Goal: Task Accomplishment & Management: Manage account settings

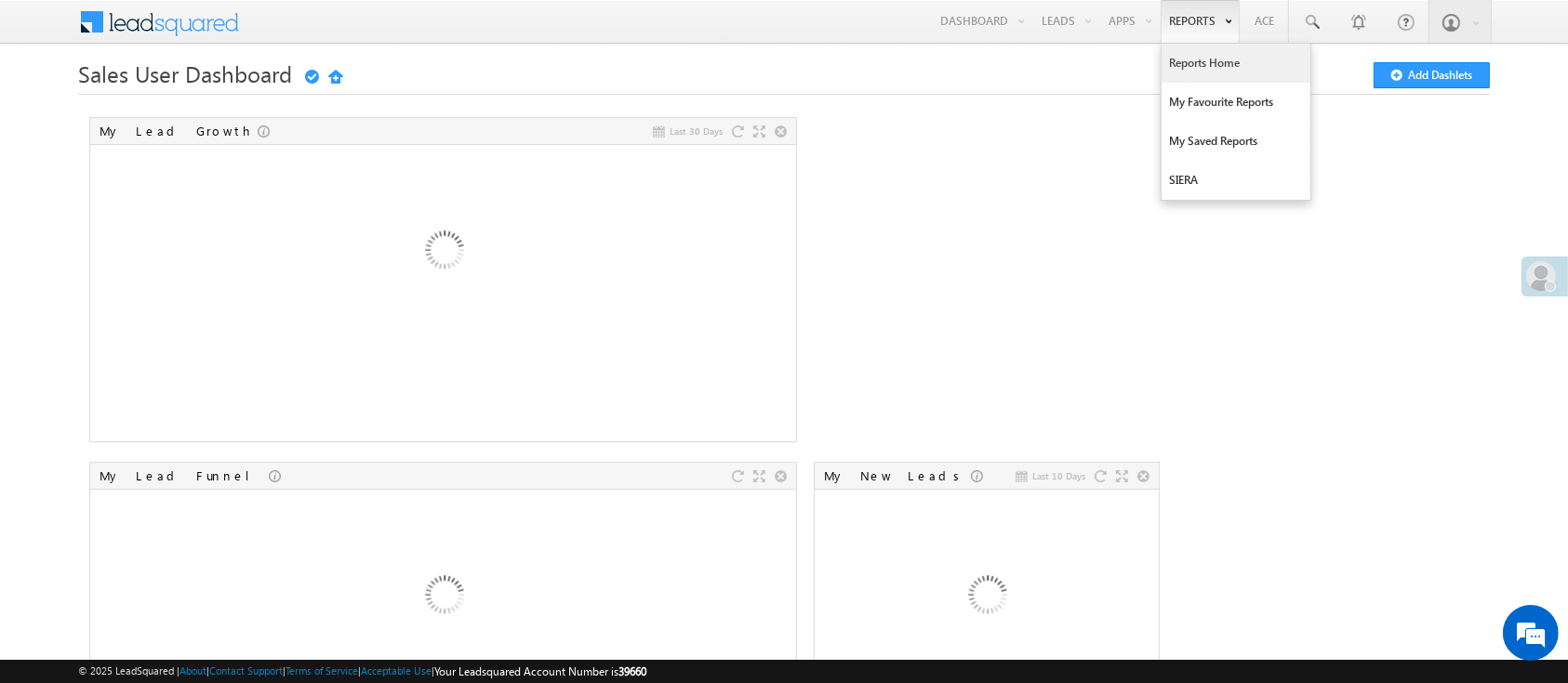
click at [1176, 58] on link "Reports Home" at bounding box center [1236, 63] width 149 height 39
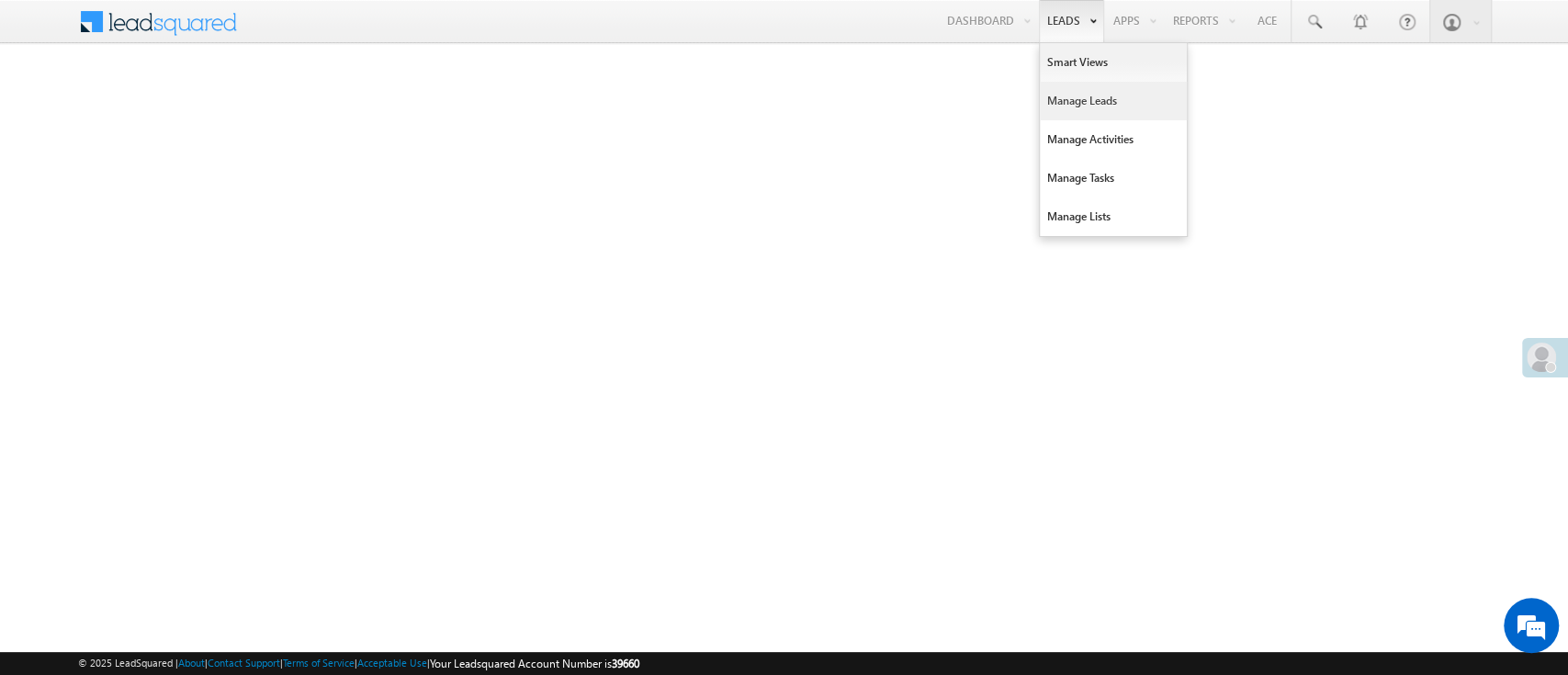
click at [1082, 89] on link "Manage Leads" at bounding box center [1112, 101] width 147 height 39
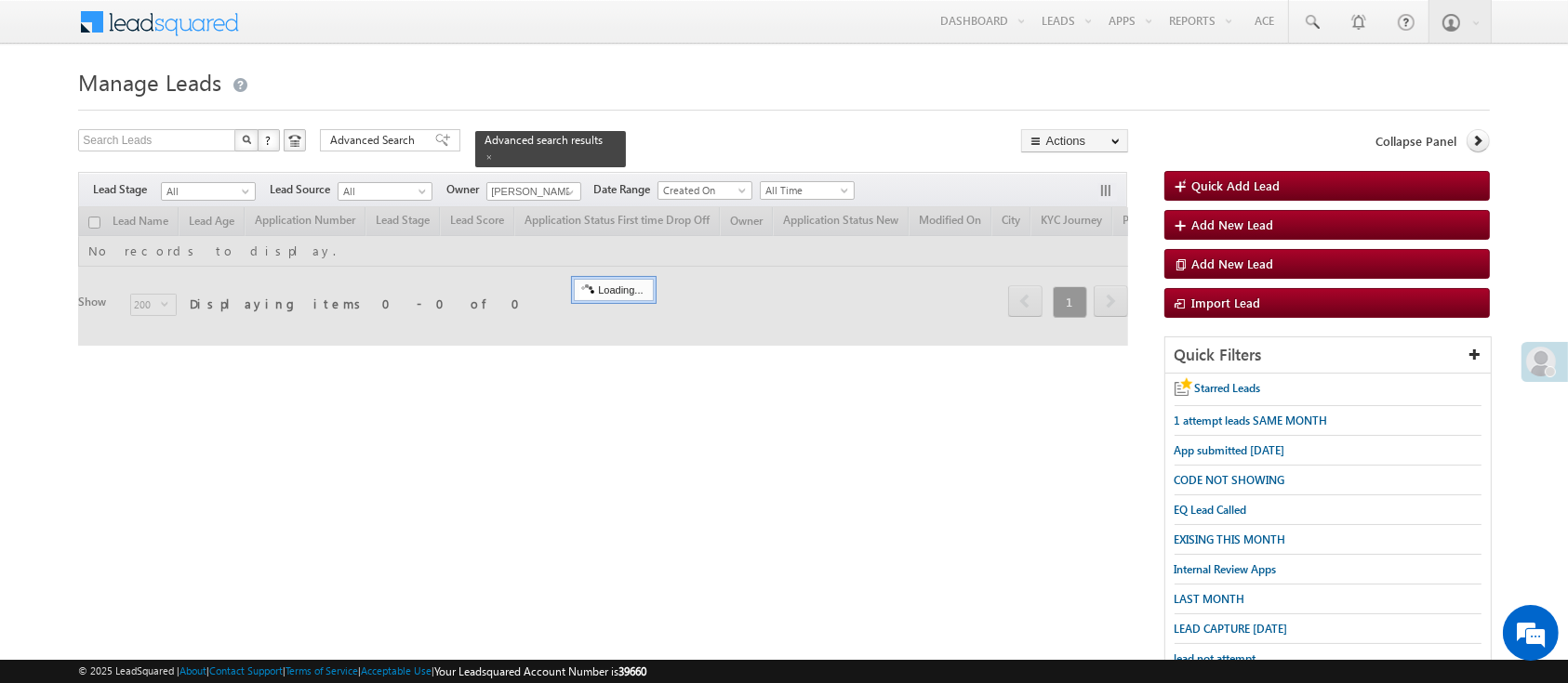
scroll to position [275, 0]
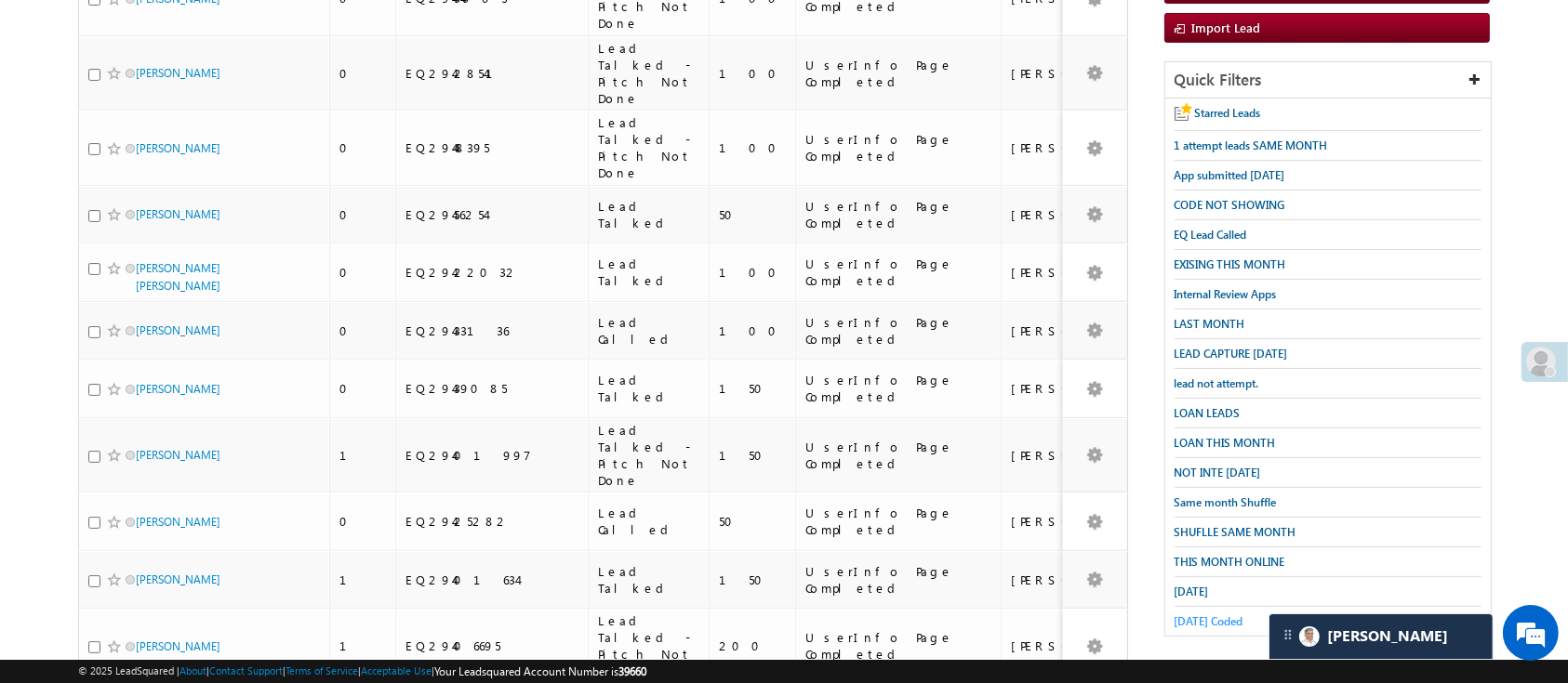
click at [1218, 614] on span "Today Coded" at bounding box center [1209, 621] width 69 height 14
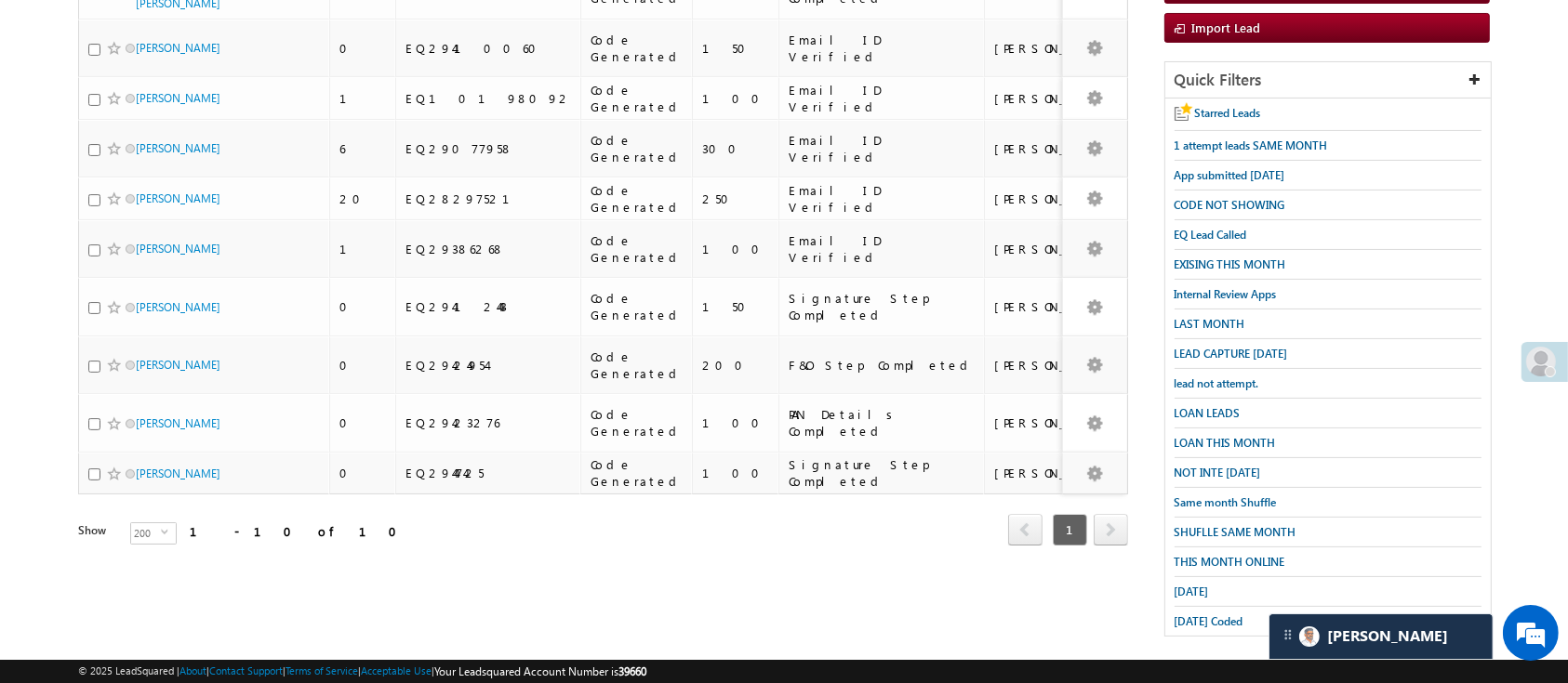
scroll to position [0, 0]
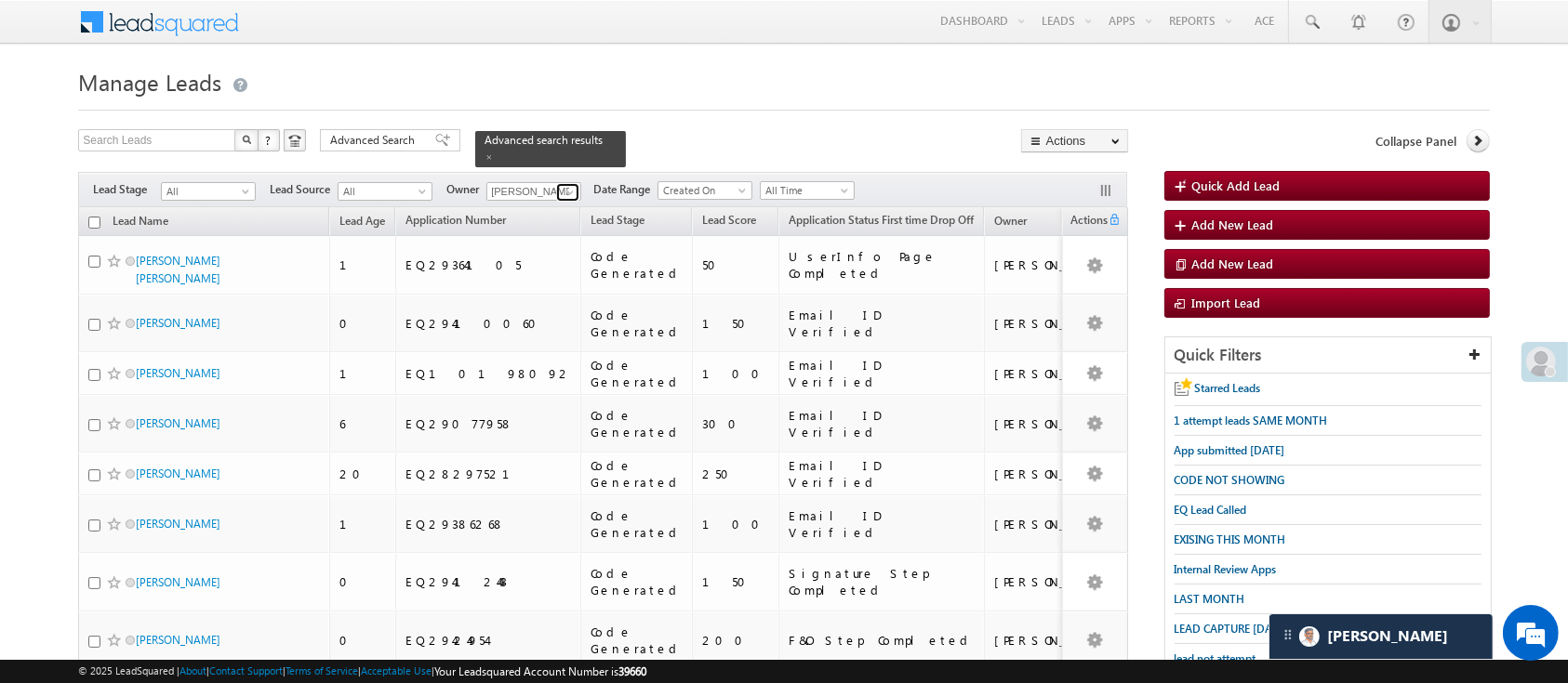
click at [557, 183] on link at bounding box center [568, 192] width 24 height 19
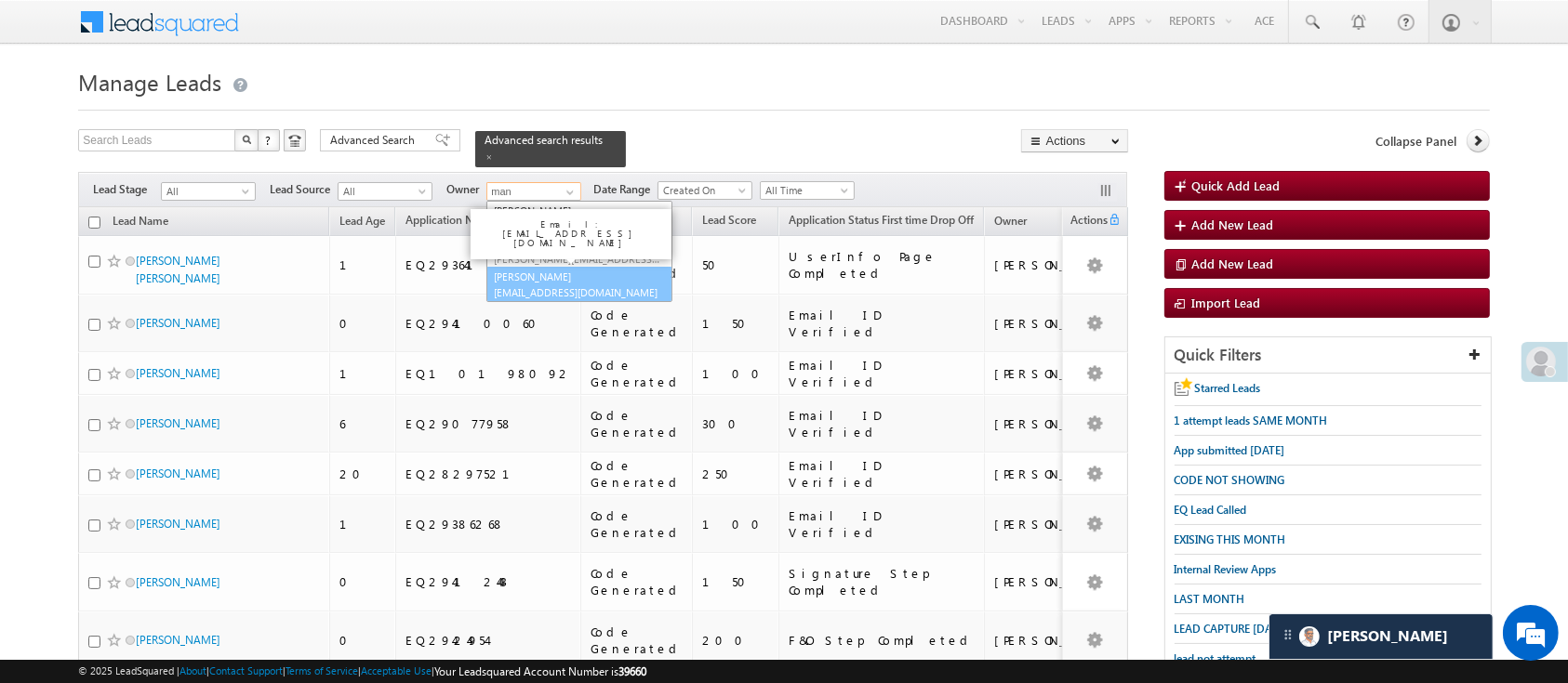
click at [579, 271] on link "Manish Panchal Manish.1Panchal@angelbroking.com" at bounding box center [579, 285] width 186 height 35
type input "[PERSON_NAME]"
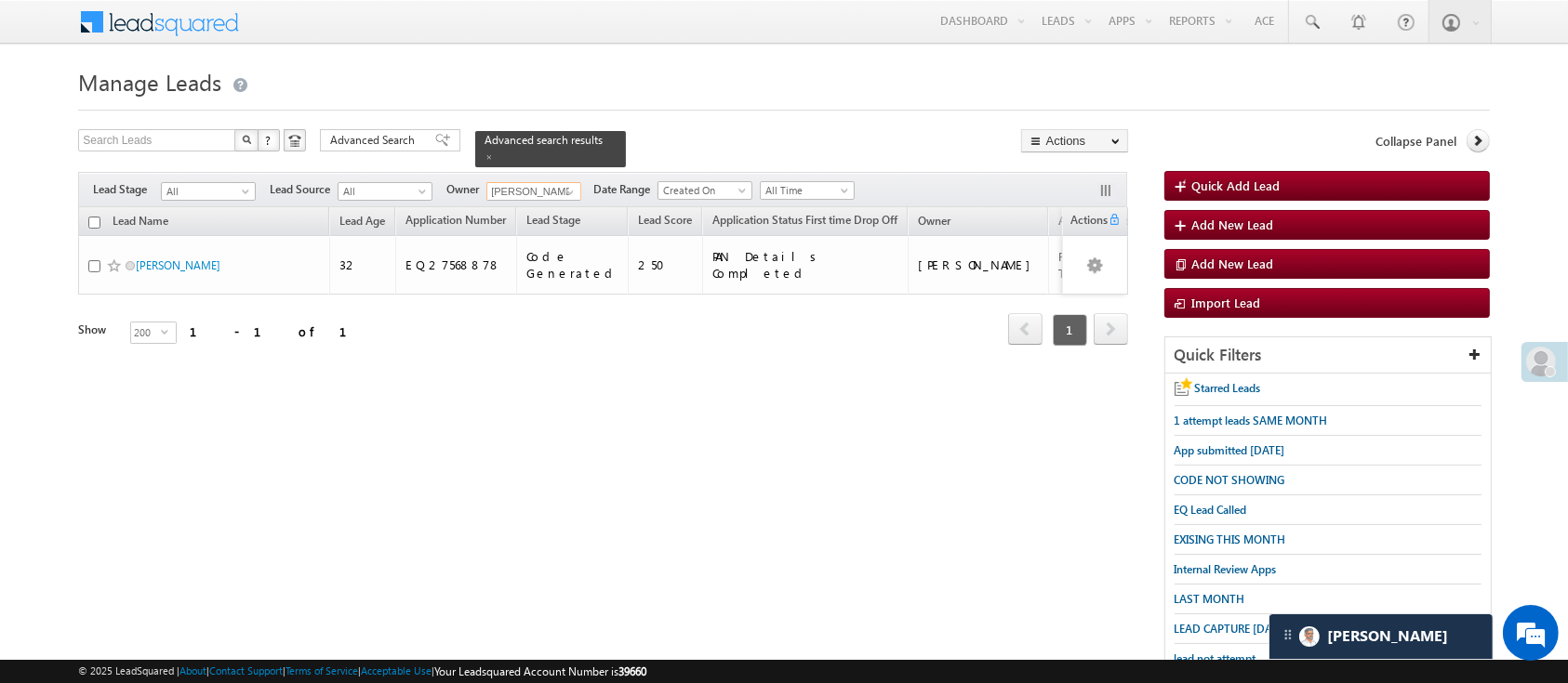
click at [93, 217] on input "checkbox" at bounding box center [95, 223] width 12 height 12
checkbox input "true"
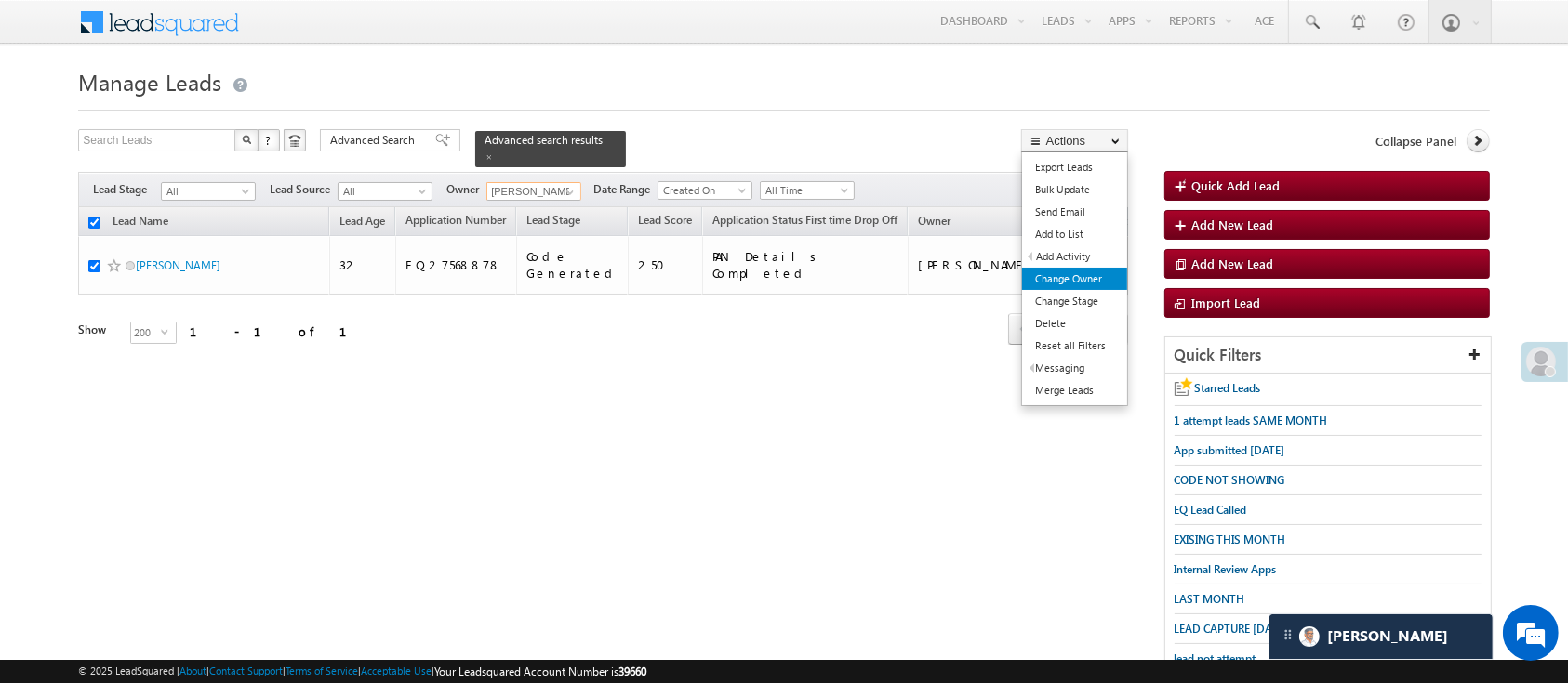
type input "[PERSON_NAME]"
click at [1078, 271] on link "Change Owner" at bounding box center [1074, 279] width 106 height 23
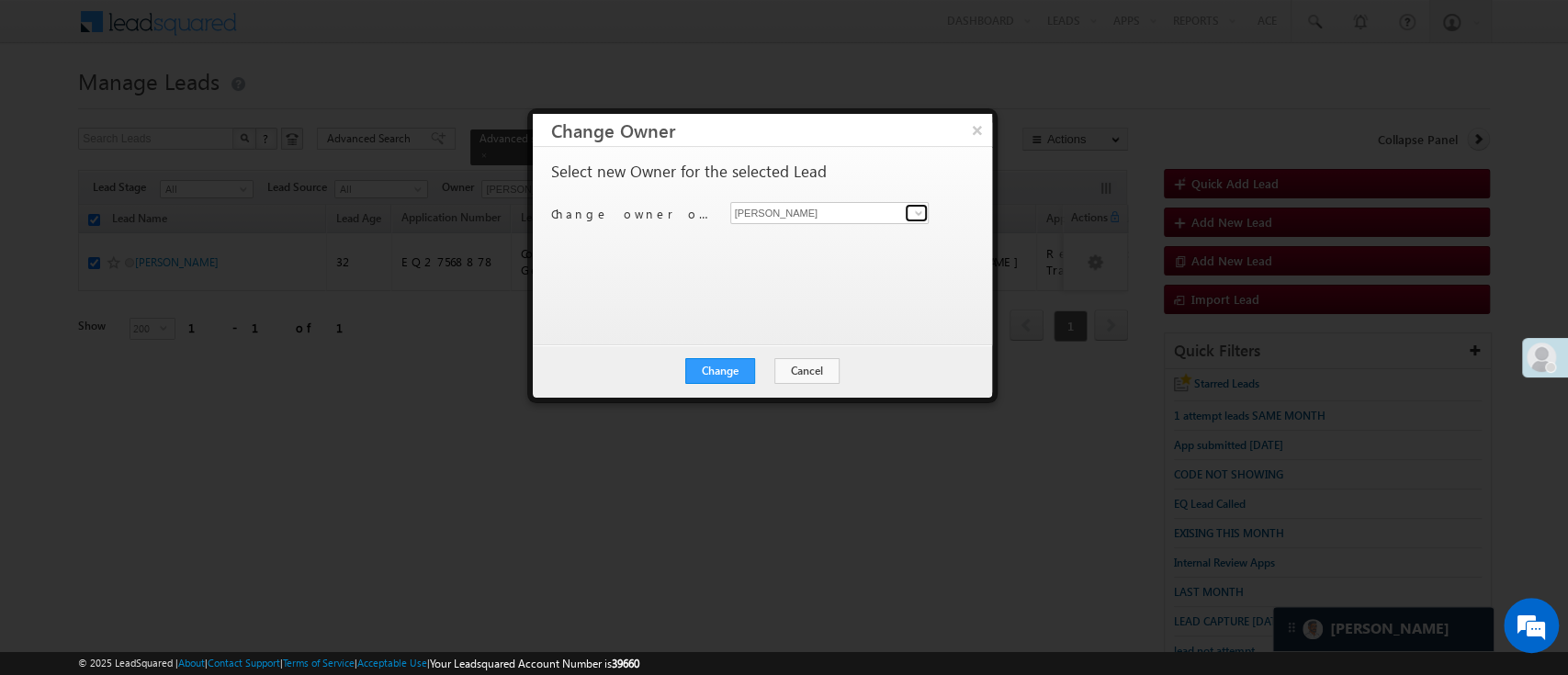
click at [914, 216] on span at bounding box center [917, 212] width 15 height 15
click at [870, 237] on link "Hemant Nandwana Hemant.Nandwana@angelbroking.com" at bounding box center [830, 242] width 200 height 35
type input "Hemant Nandwana"
click at [727, 373] on button "Change" at bounding box center [720, 371] width 70 height 25
